Goal: Task Accomplishment & Management: Use online tool/utility

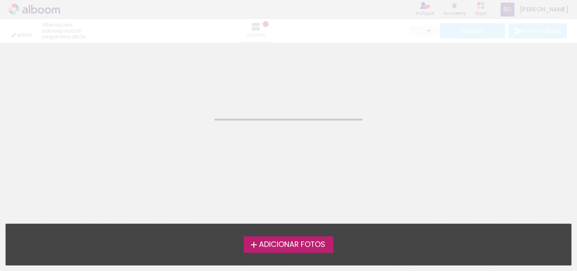
click at [37, 9] on div "editar poucos segundos atrás. Lâminas Finalizar Enviar álbum" at bounding box center [288, 21] width 577 height 43
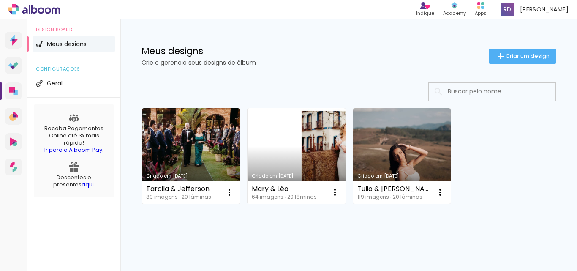
click at [306, 142] on link "Criado em [DATE]" at bounding box center [296, 155] width 98 height 95
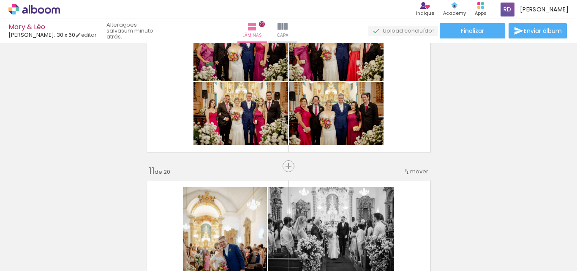
scroll to position [1586, 0]
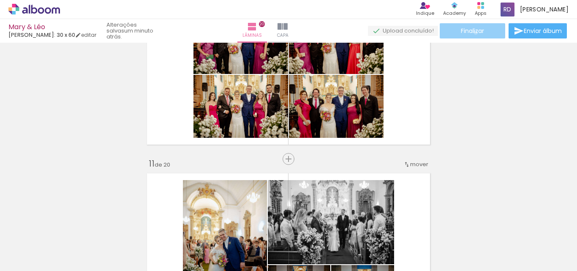
click at [472, 33] on span "Finalizar" at bounding box center [472, 31] width 23 height 6
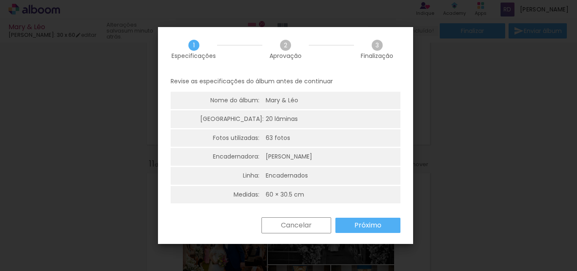
click at [0, 0] on paper-button "Próximo" at bounding box center [0, 0] width 0 height 0
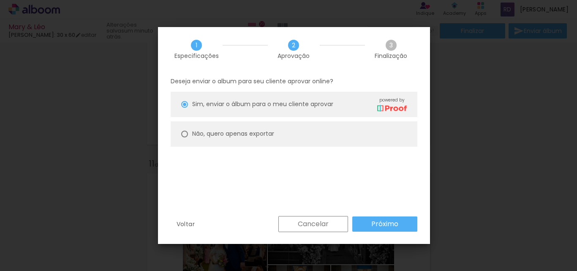
click at [0, 0] on paper-radio-button "Não, quero apenas exportar" at bounding box center [0, 0] width 0 height 0
type paper-radio-button "on"
click at [0, 0] on paper-button "Próximo" at bounding box center [0, 0] width 0 height 0
type input "Alta, 300 DPI"
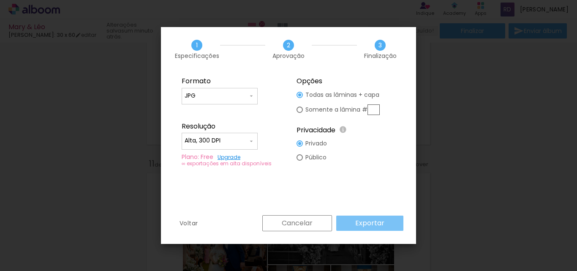
click at [0, 0] on slot "Exportar" at bounding box center [0, 0] width 0 height 0
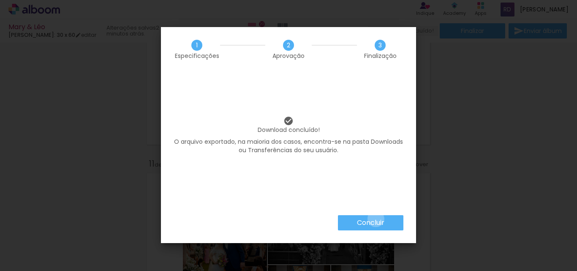
click at [0, 0] on slot "Concluir" at bounding box center [0, 0] width 0 height 0
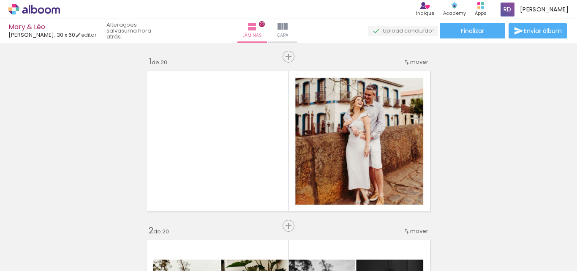
scroll to position [1586, 0]
